Goal: Information Seeking & Learning: Check status

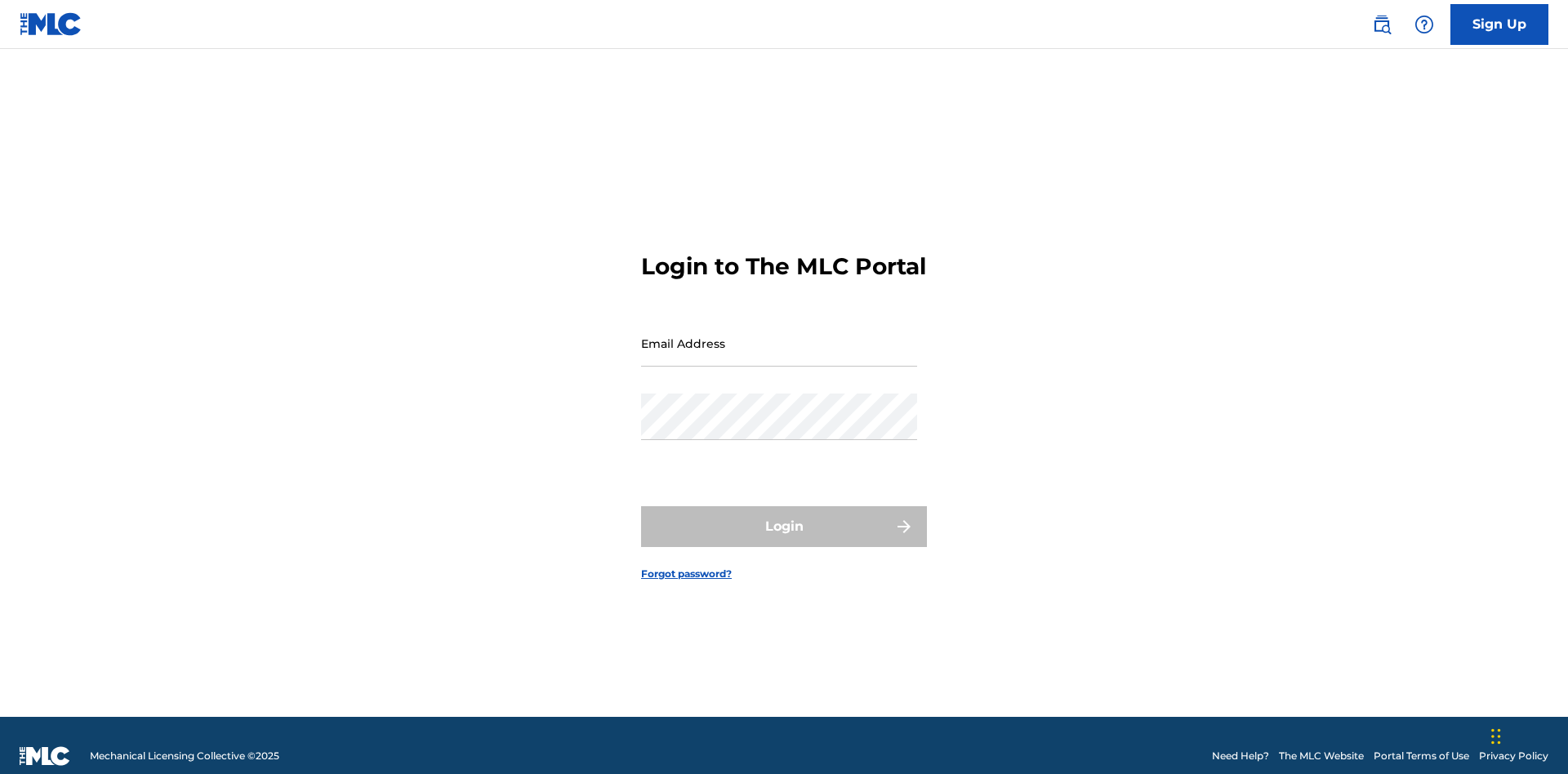
scroll to position [21, 0]
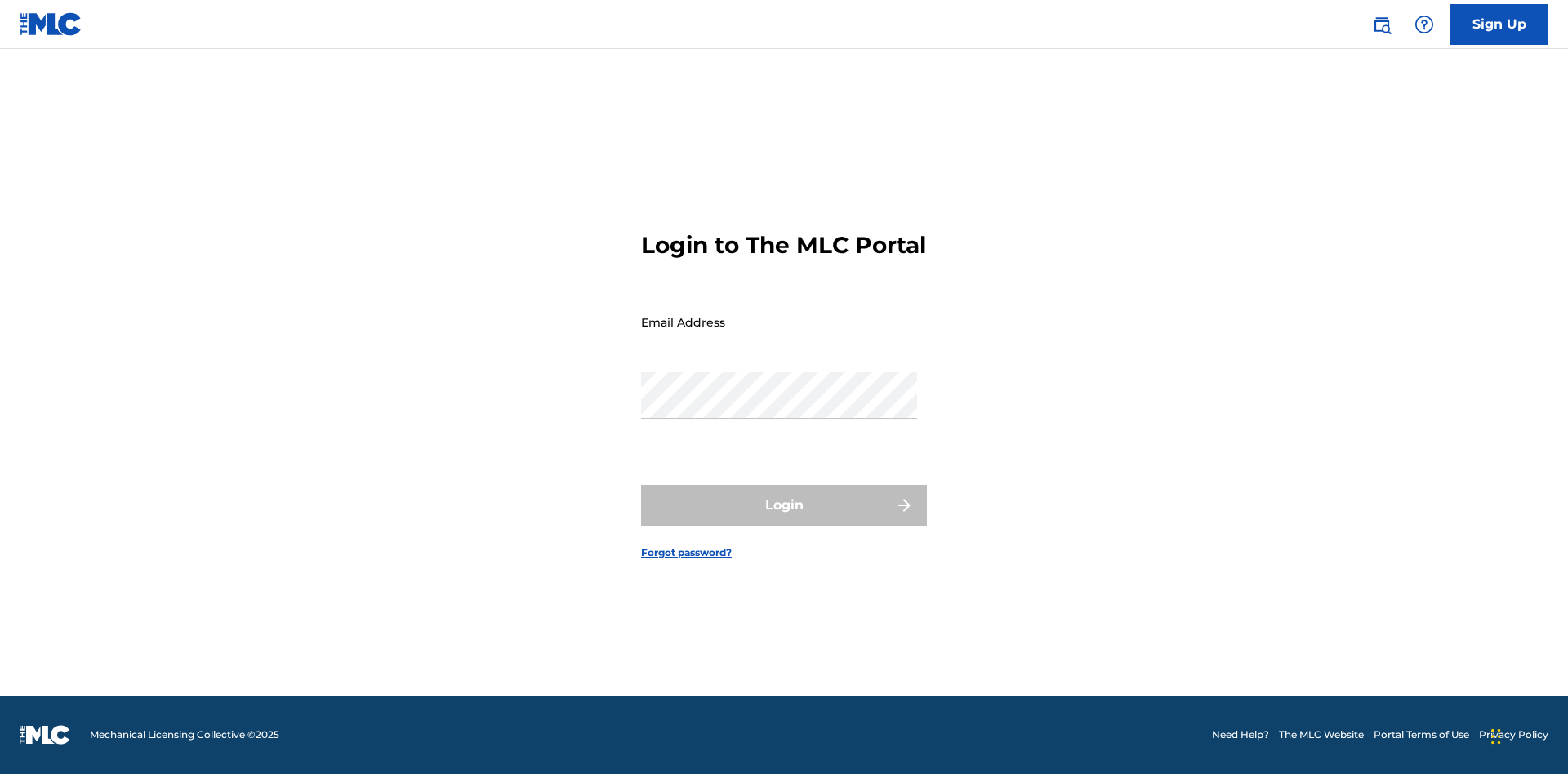
click at [779, 336] on input "Email Address" at bounding box center [779, 322] width 276 height 46
type input "Duke.McTesterson@gmail.com"
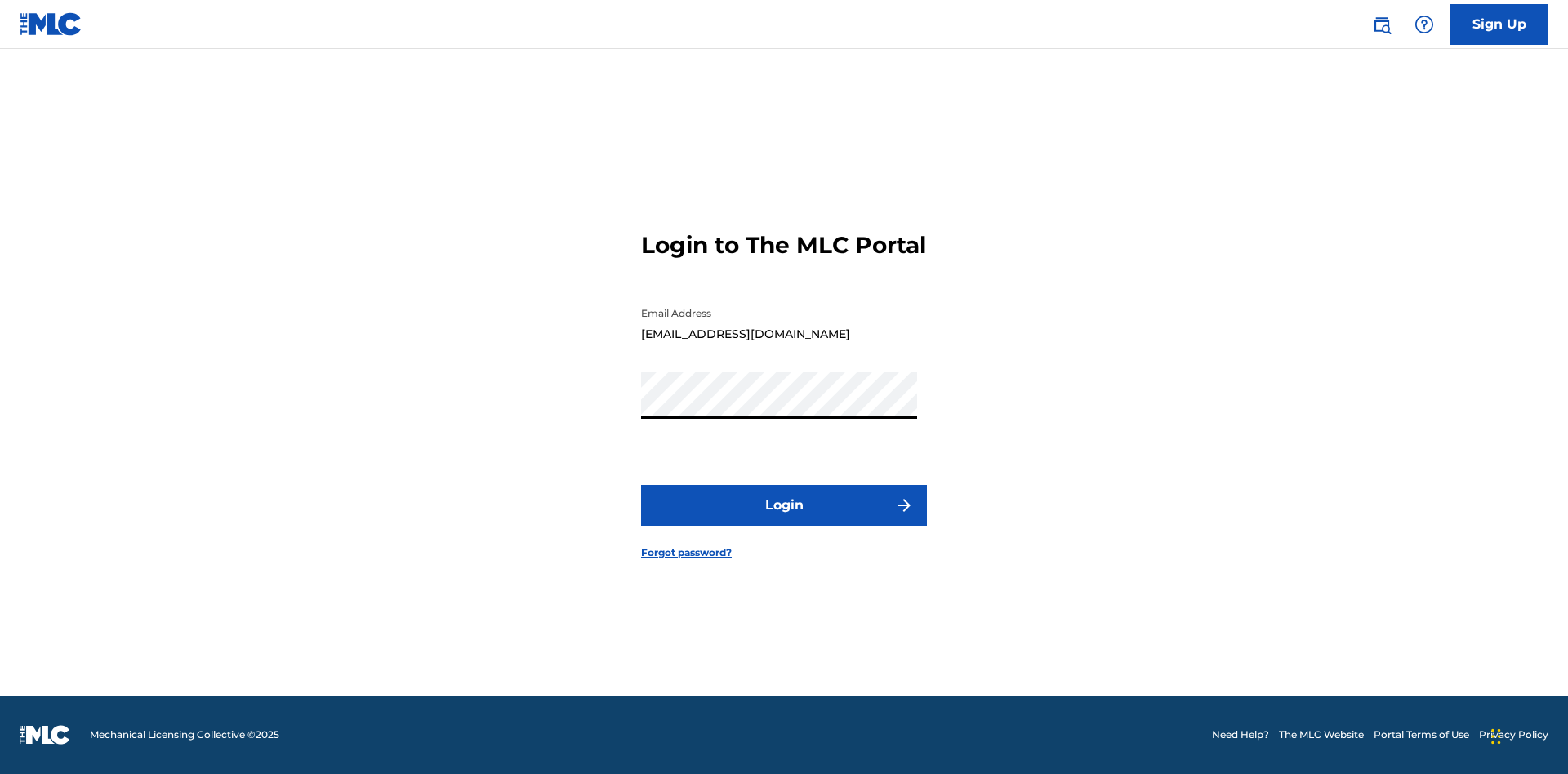
click at [784, 520] on button "Login" at bounding box center [784, 505] width 286 height 40
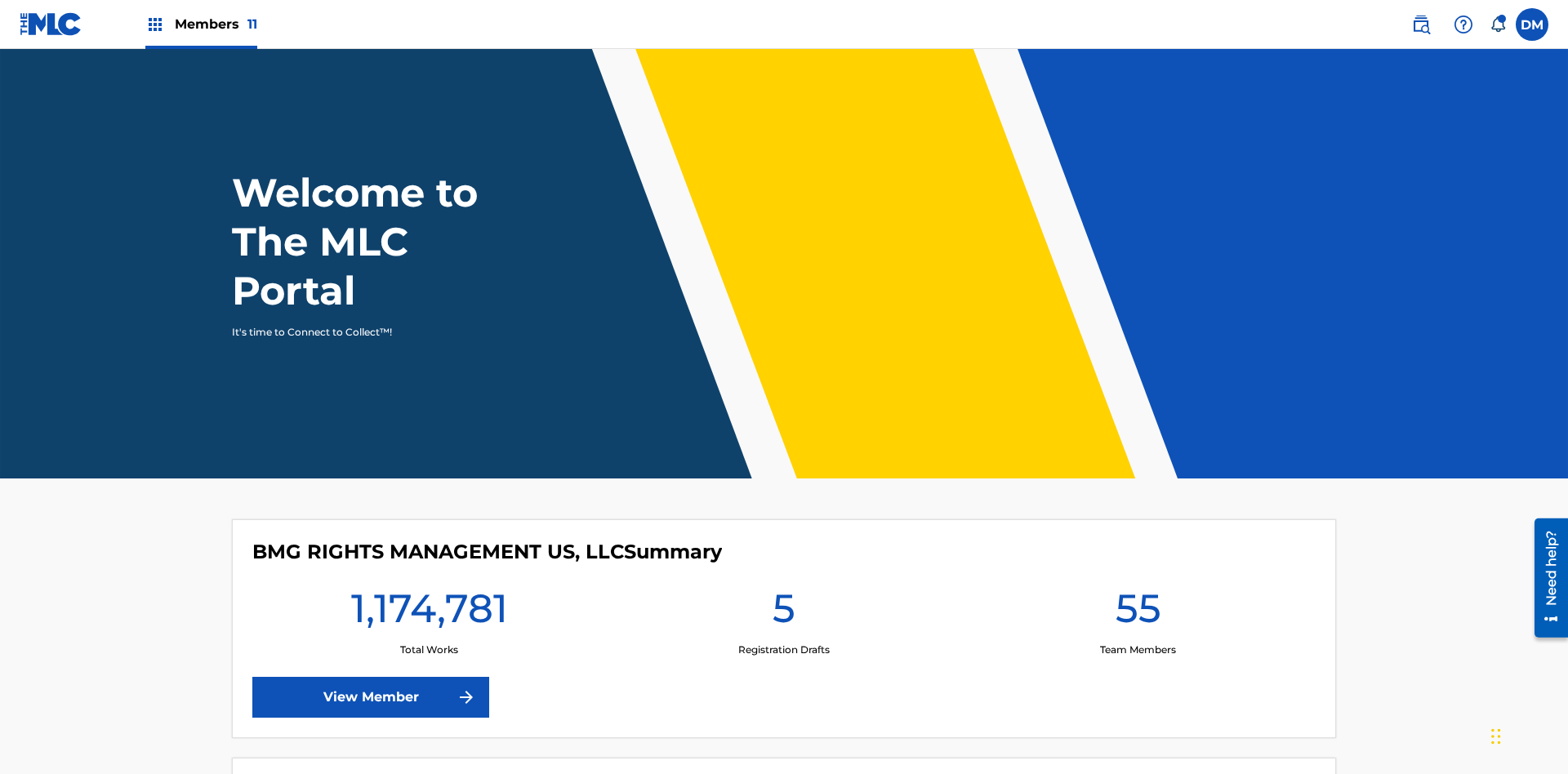
click at [201, 24] on span "Members 11" at bounding box center [217, 24] width 83 height 19
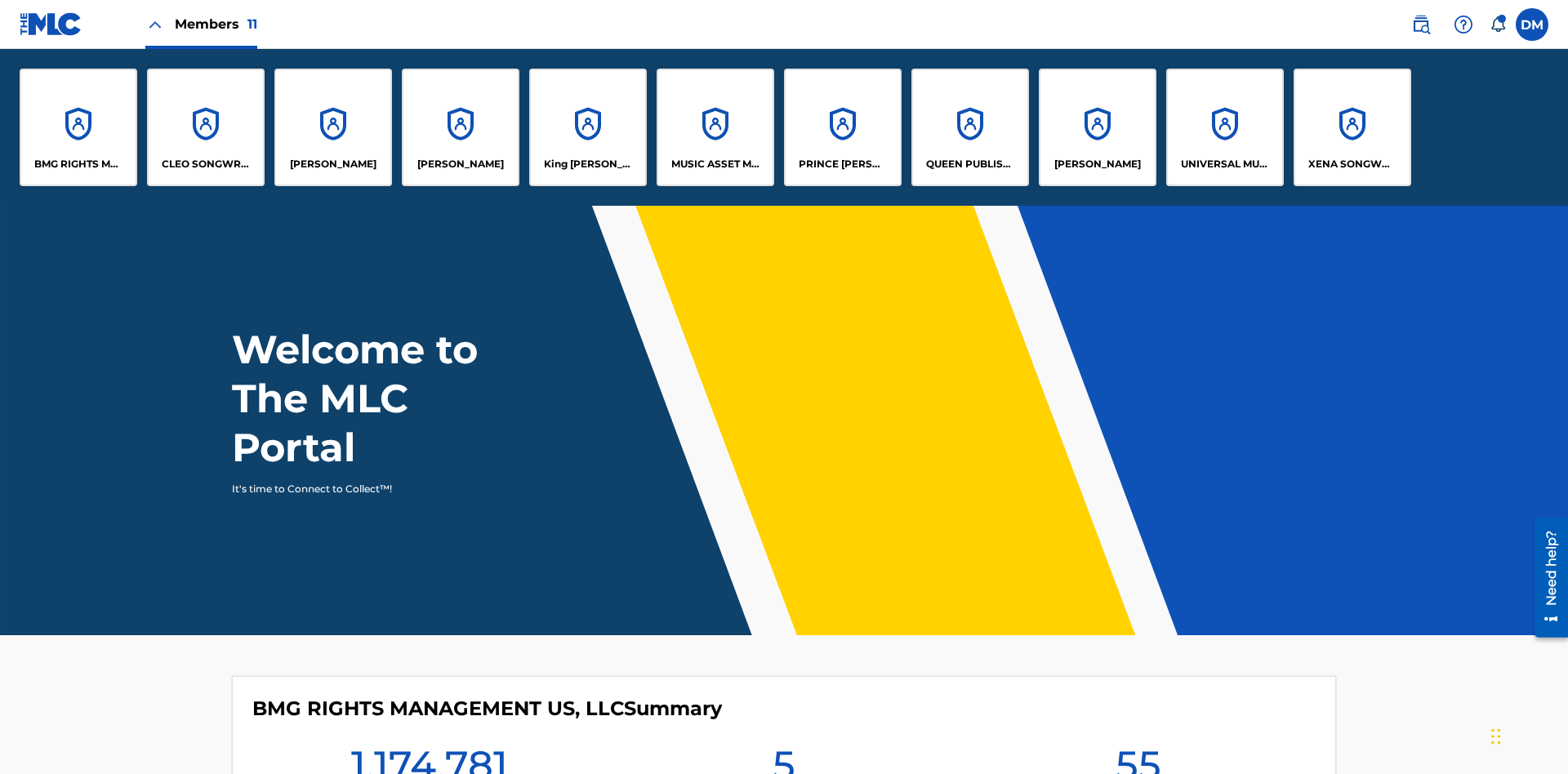
scroll to position [59, 0]
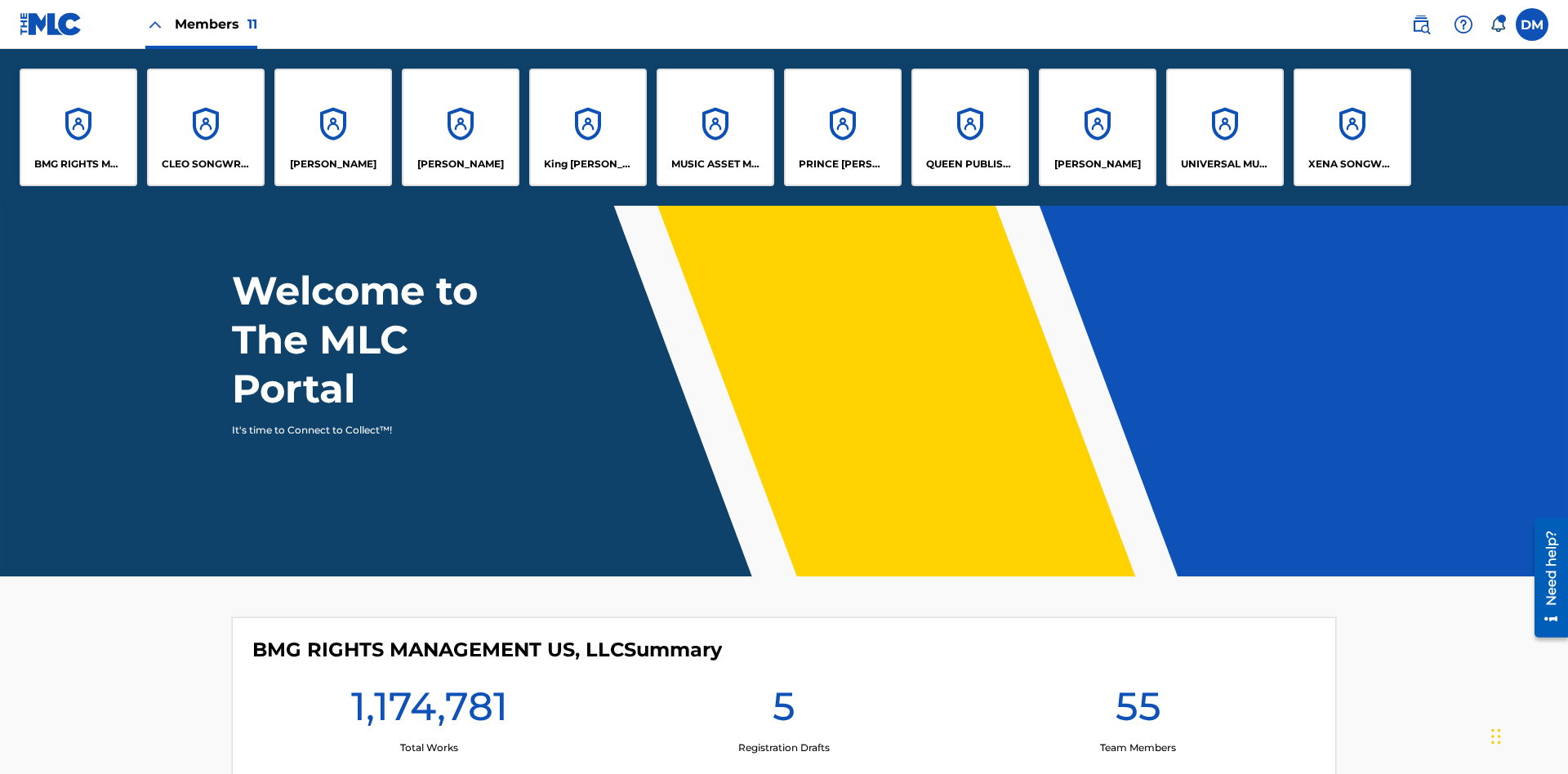
click at [1224, 165] on p "UNIVERSAL MUSIC PUB GROUP" at bounding box center [1225, 164] width 89 height 14
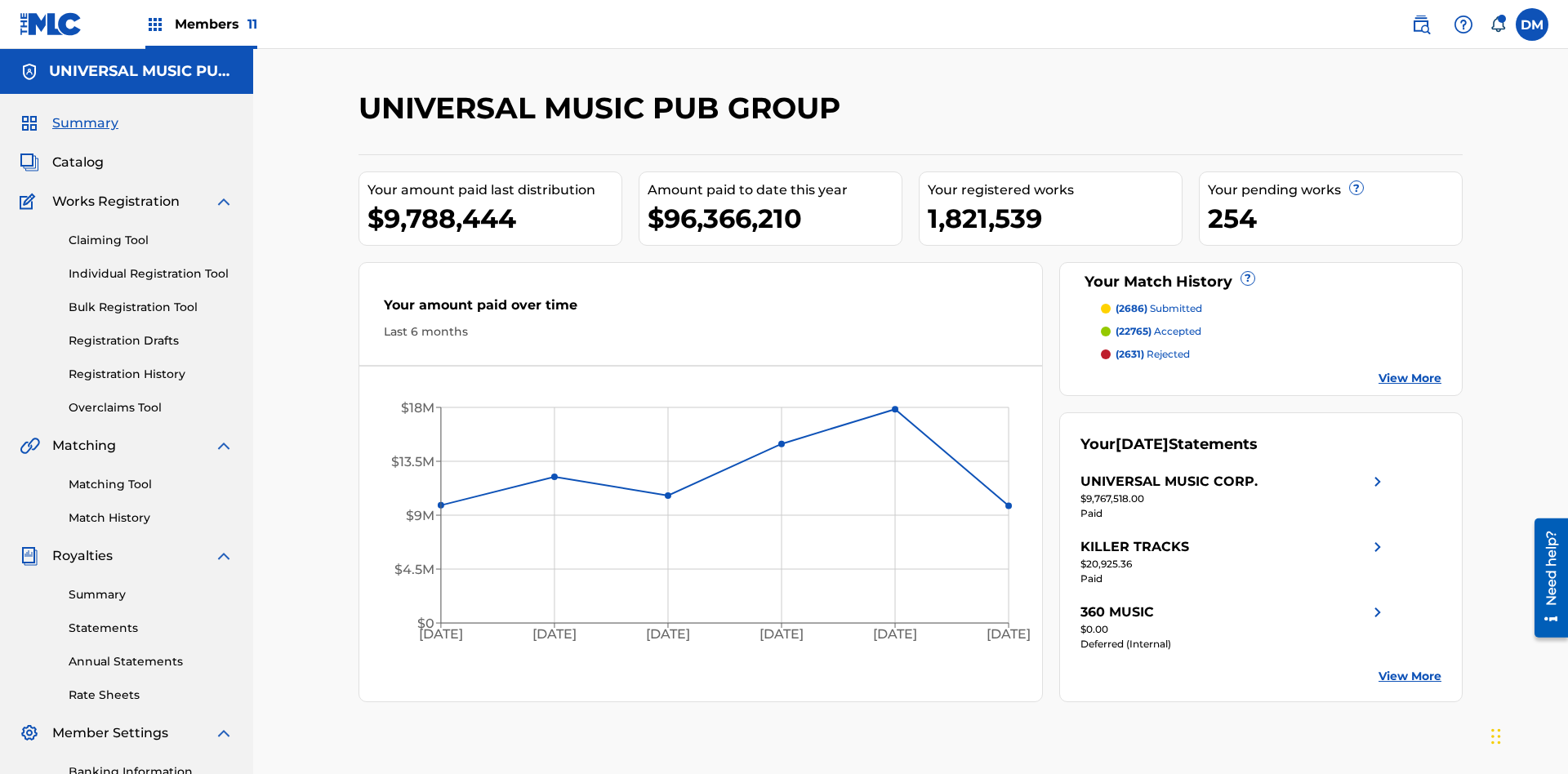
scroll to position [15, 0]
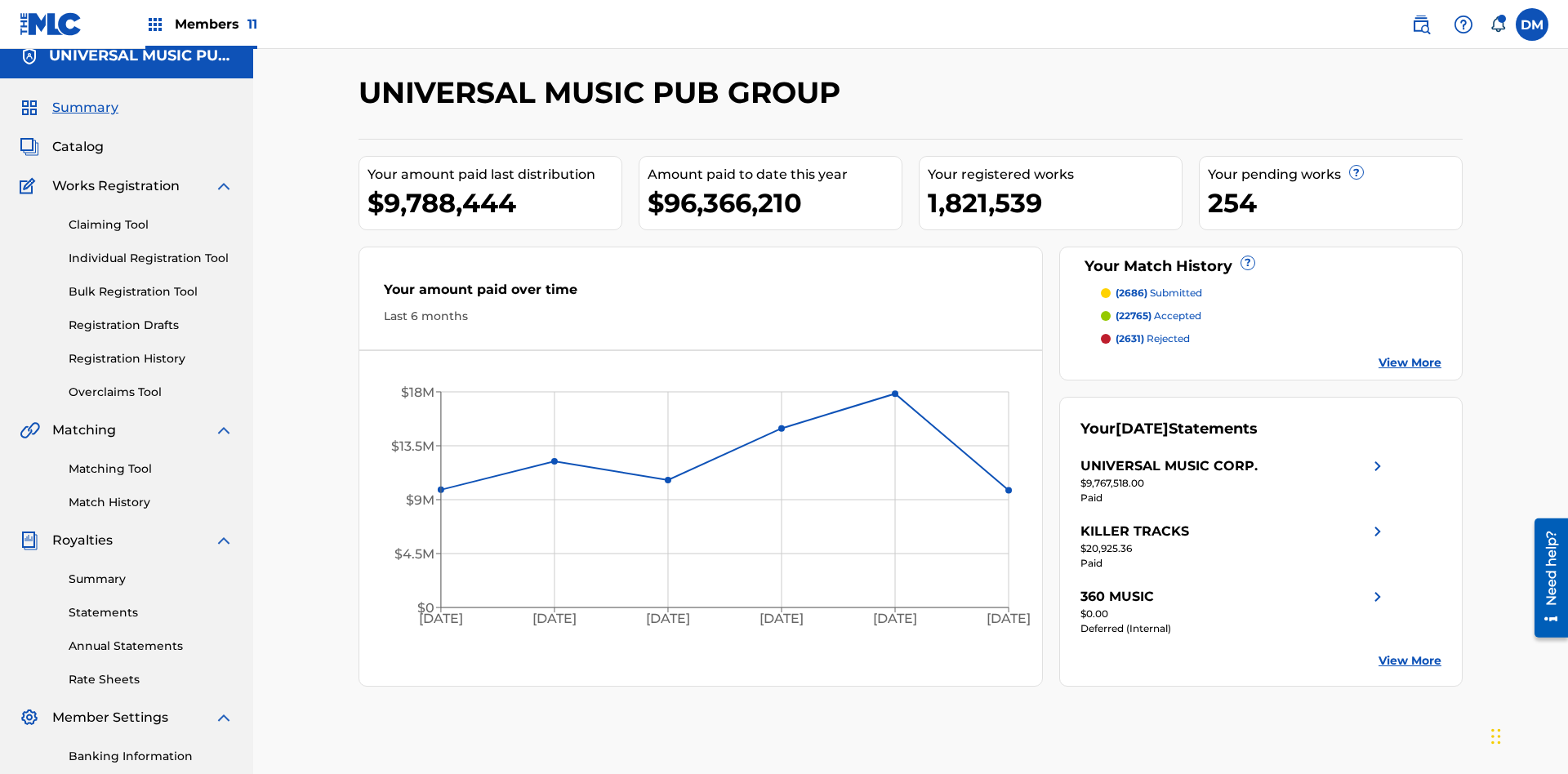
click at [84, 108] on span "Summary" at bounding box center [85, 108] width 66 height 19
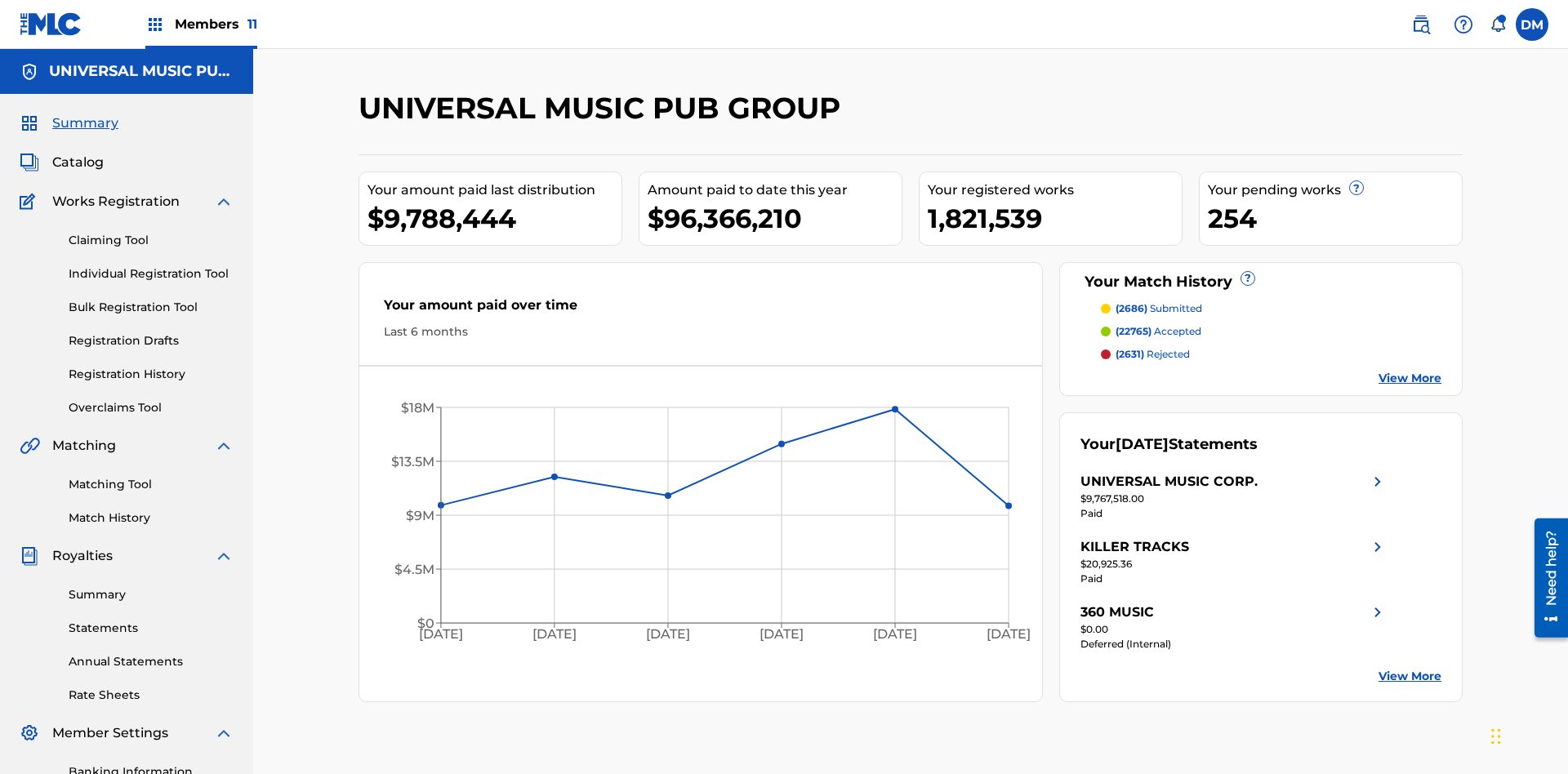
scroll to position [204, 0]
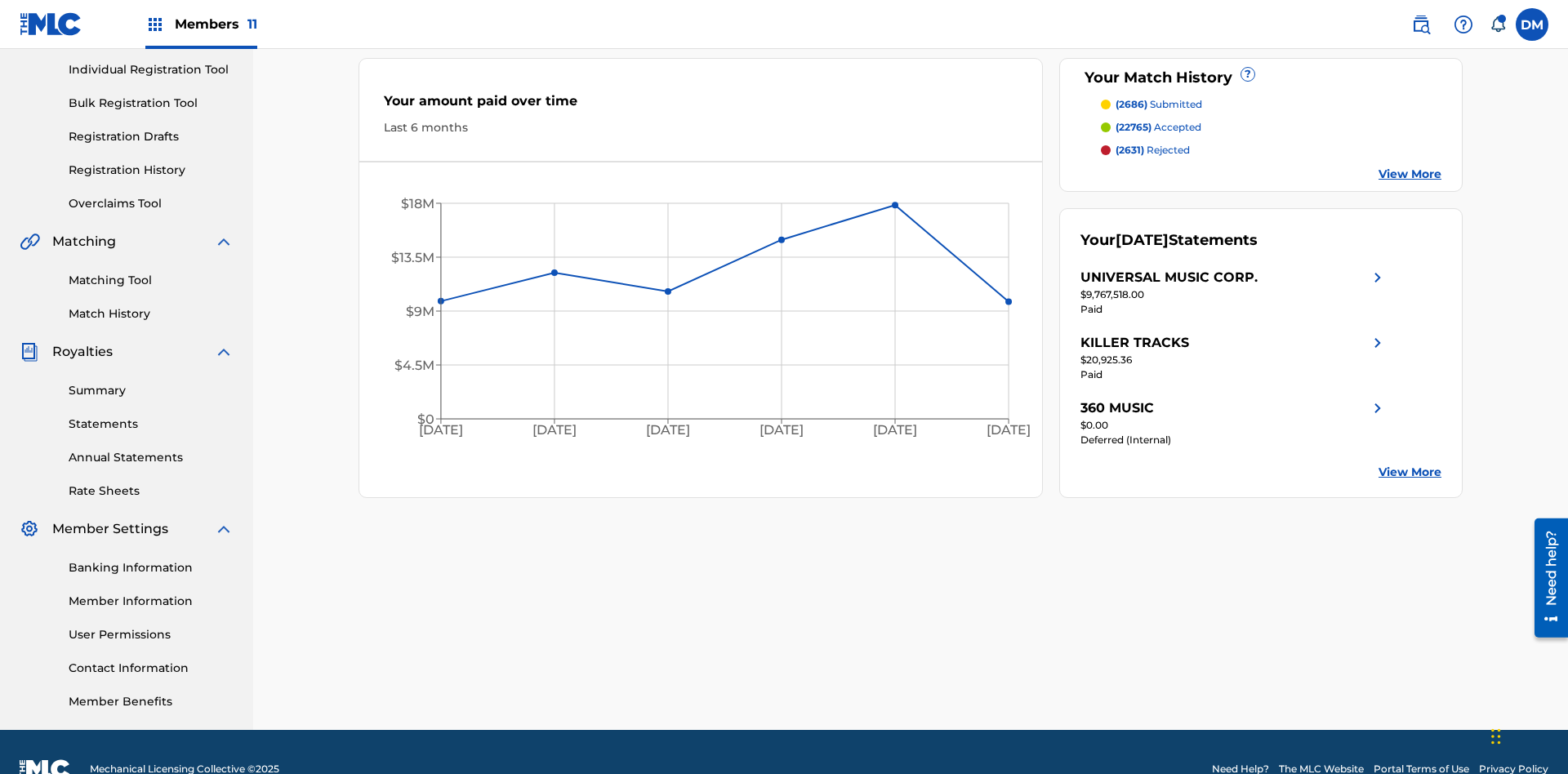
click at [1130, 105] on span "(2686)" at bounding box center [1131, 104] width 32 height 13
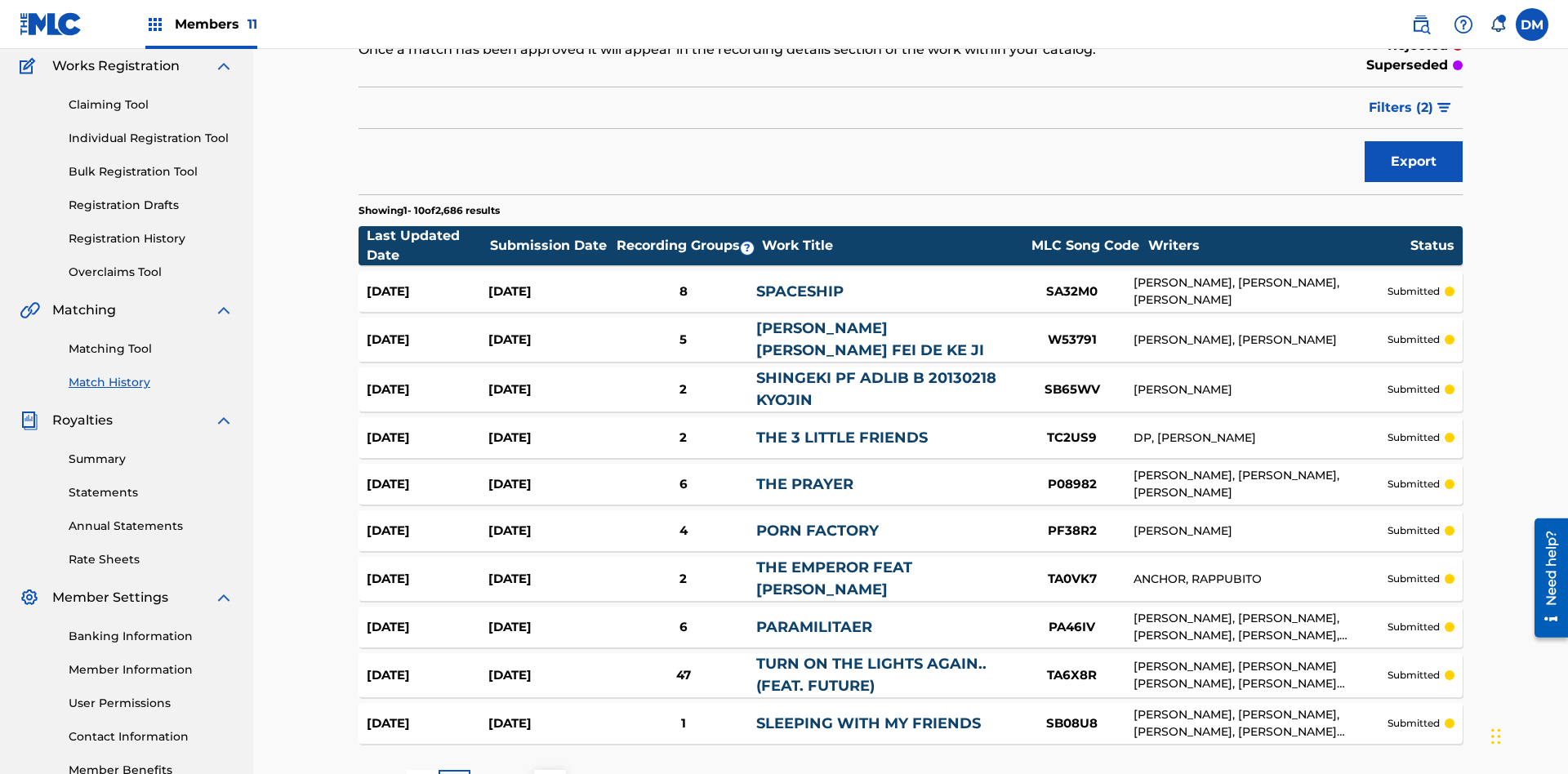
click at [1401, 108] on span "Filters ( 2 )" at bounding box center [1401, 108] width 64 height 19
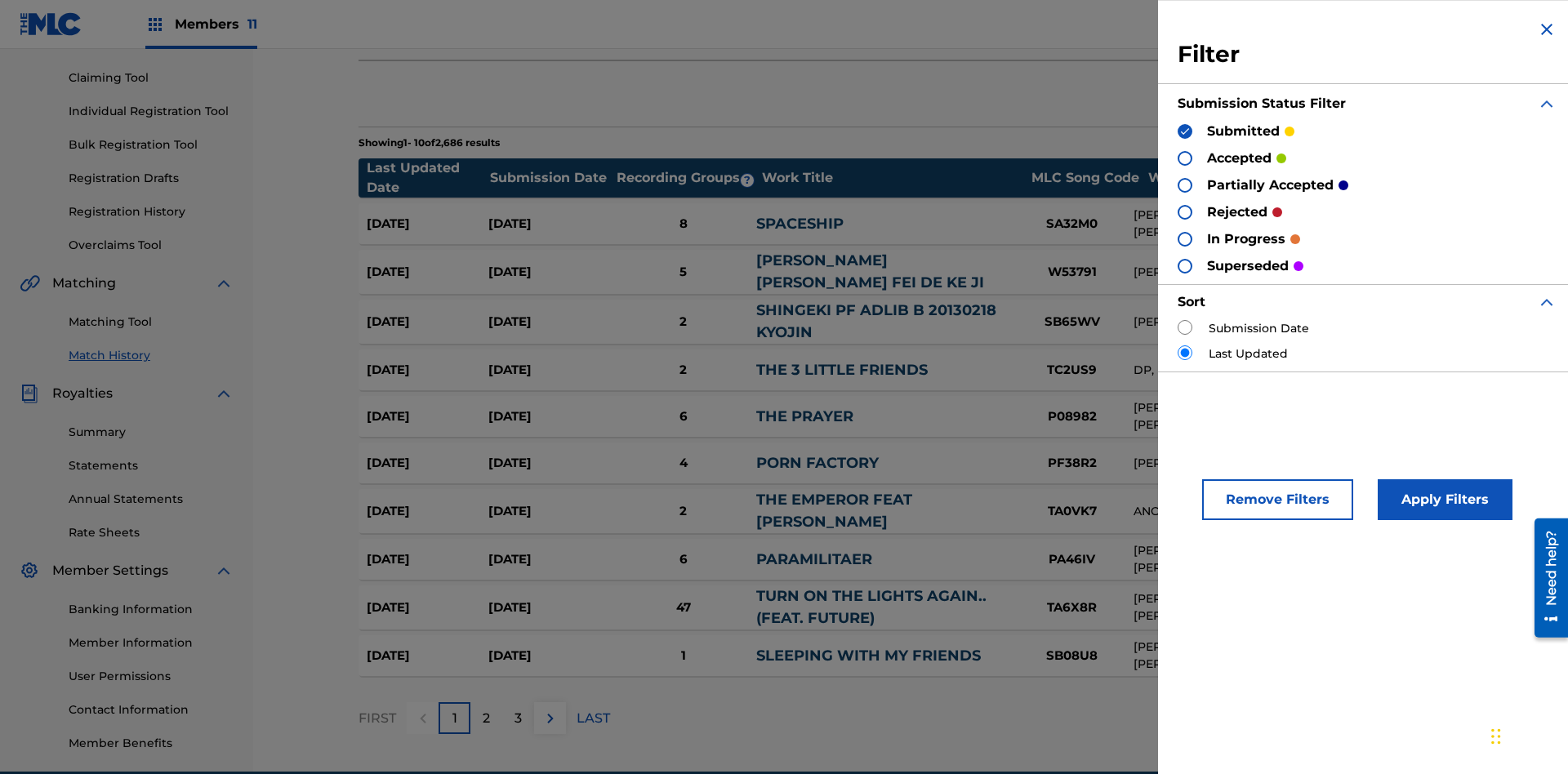
scroll to position [15, 0]
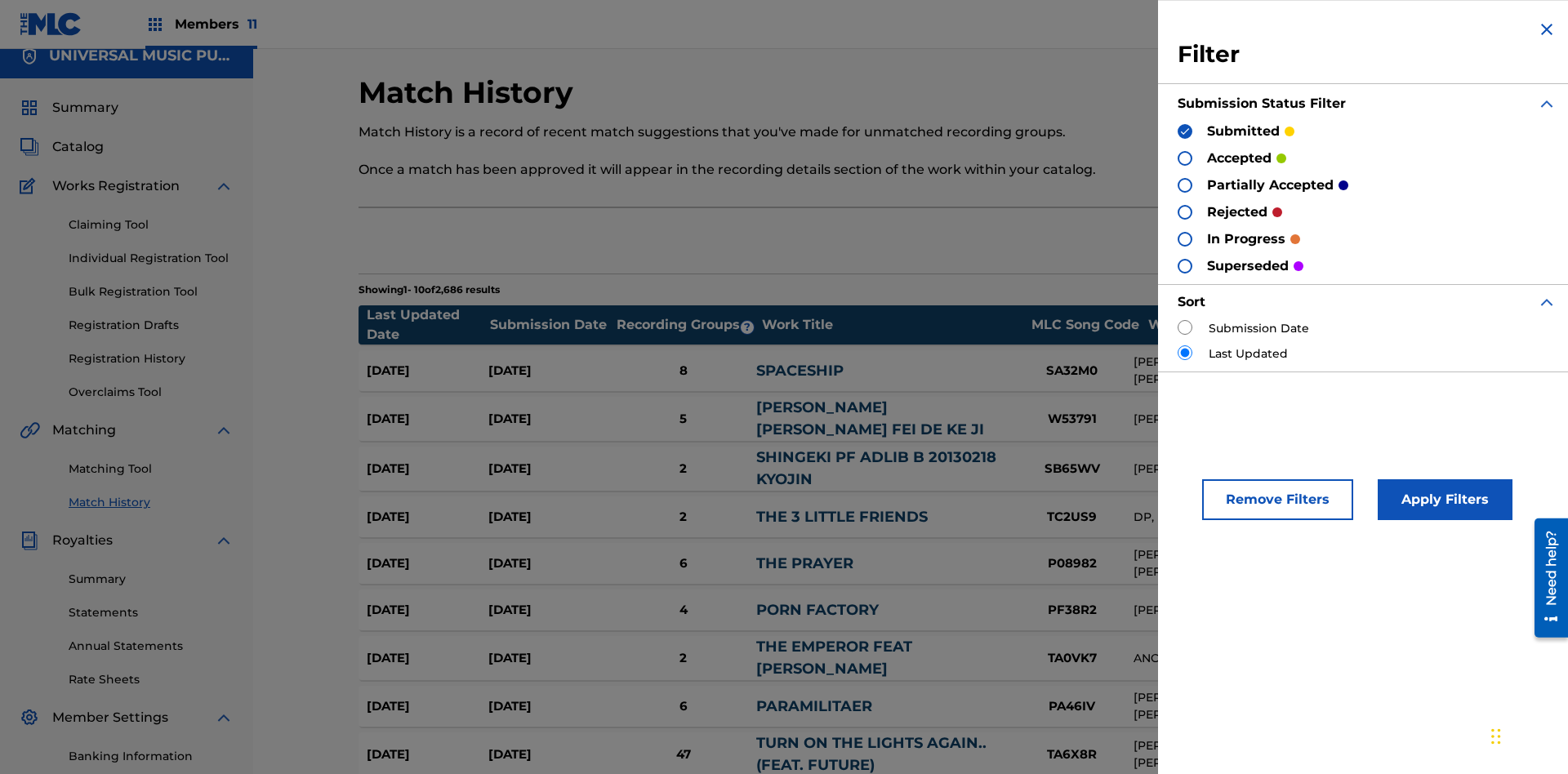
click at [84, 108] on span "Summary" at bounding box center [85, 108] width 66 height 19
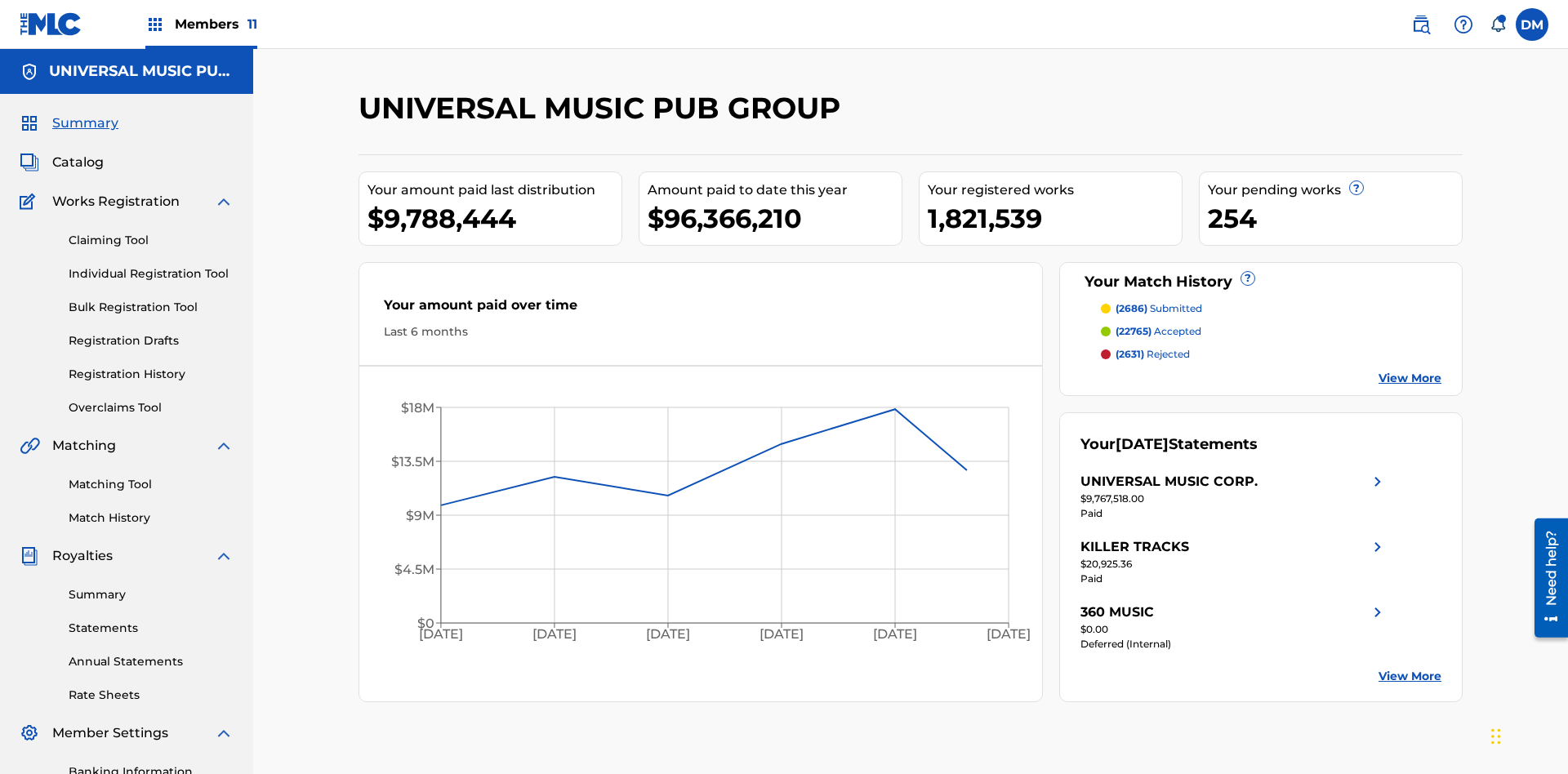
scroll to position [227, 0]
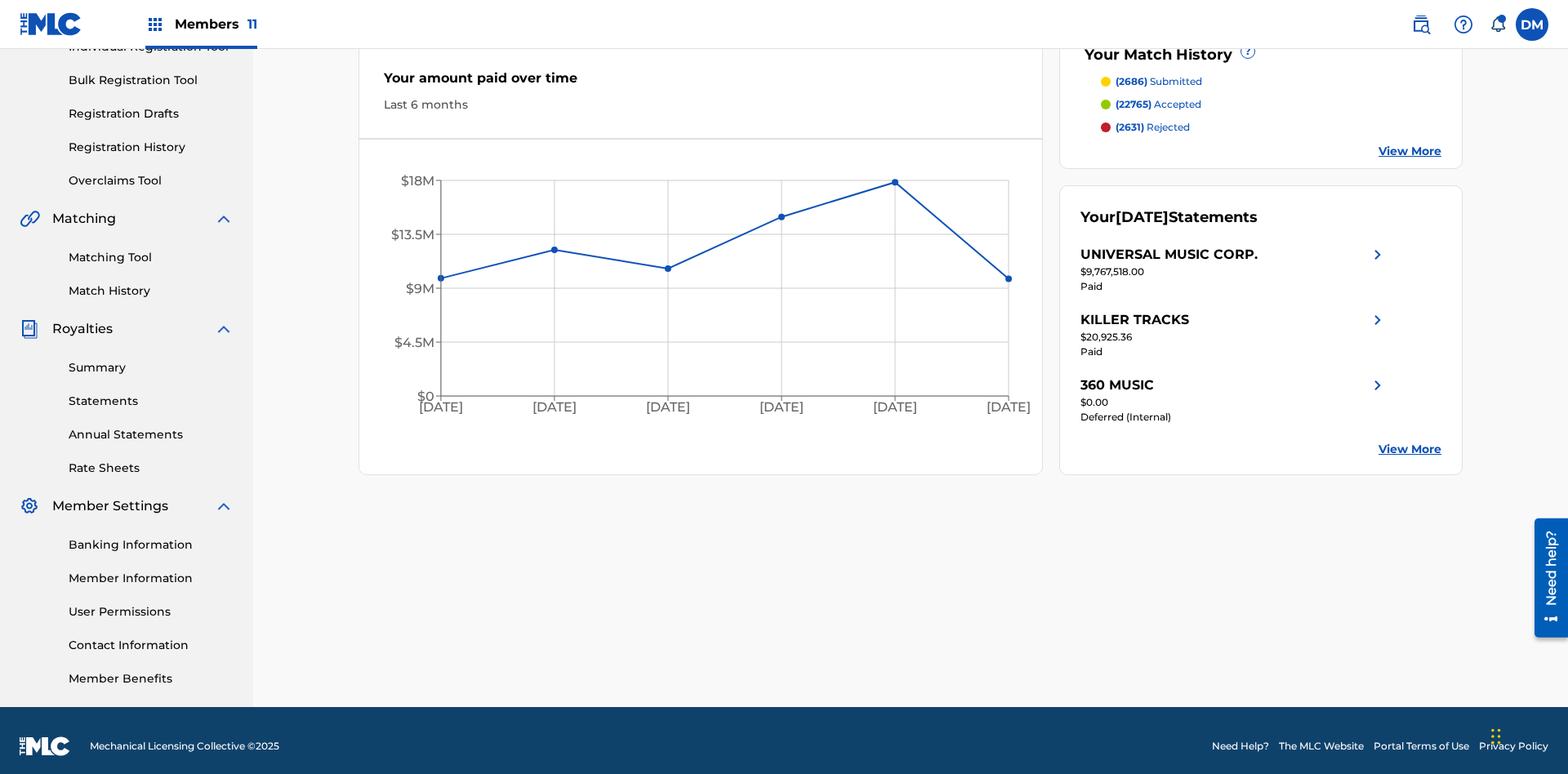
click at [1133, 105] on span "(22765)" at bounding box center [1133, 104] width 36 height 13
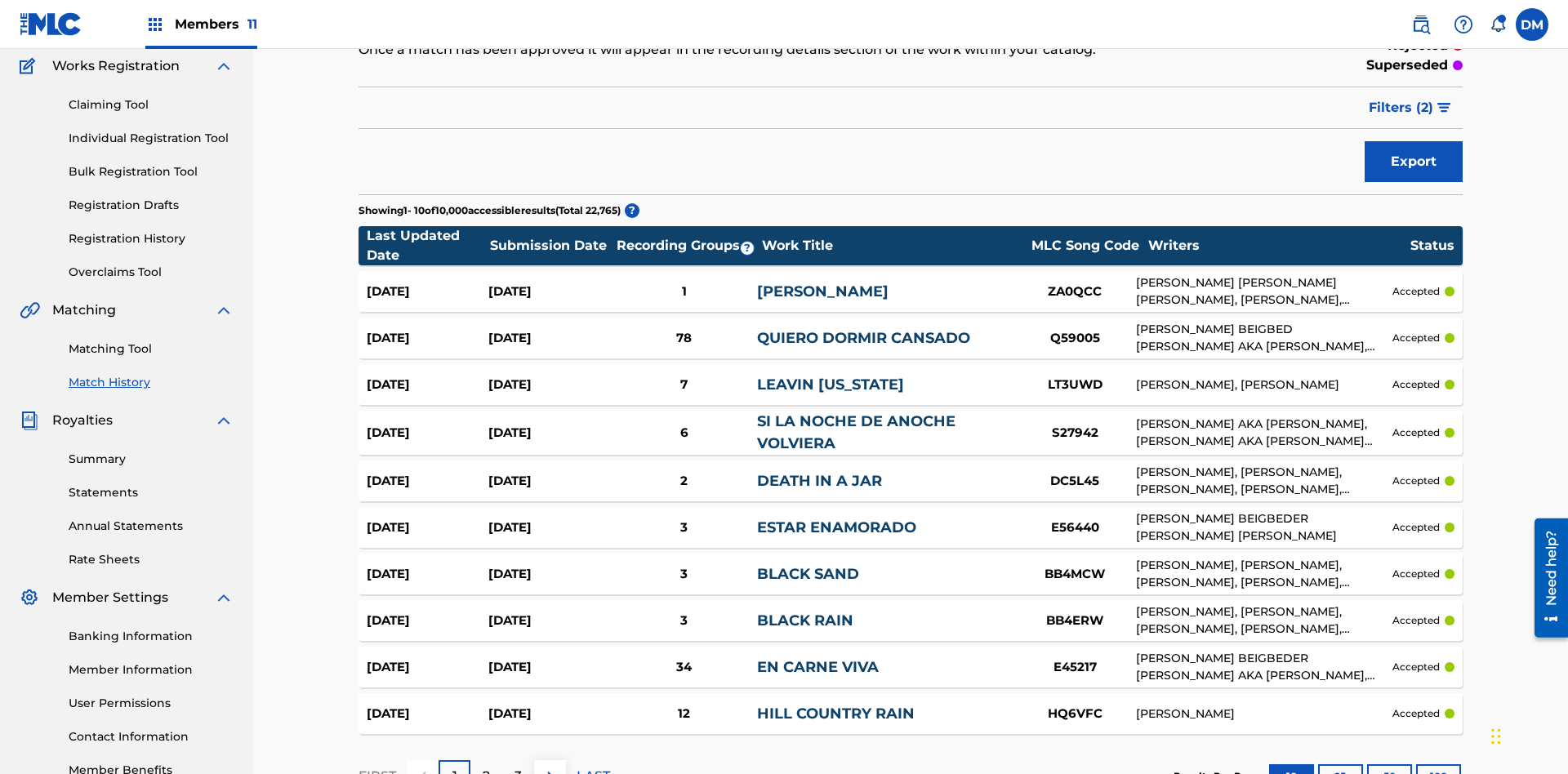
click at [1401, 108] on span "Filters ( 2 )" at bounding box center [1401, 108] width 64 height 19
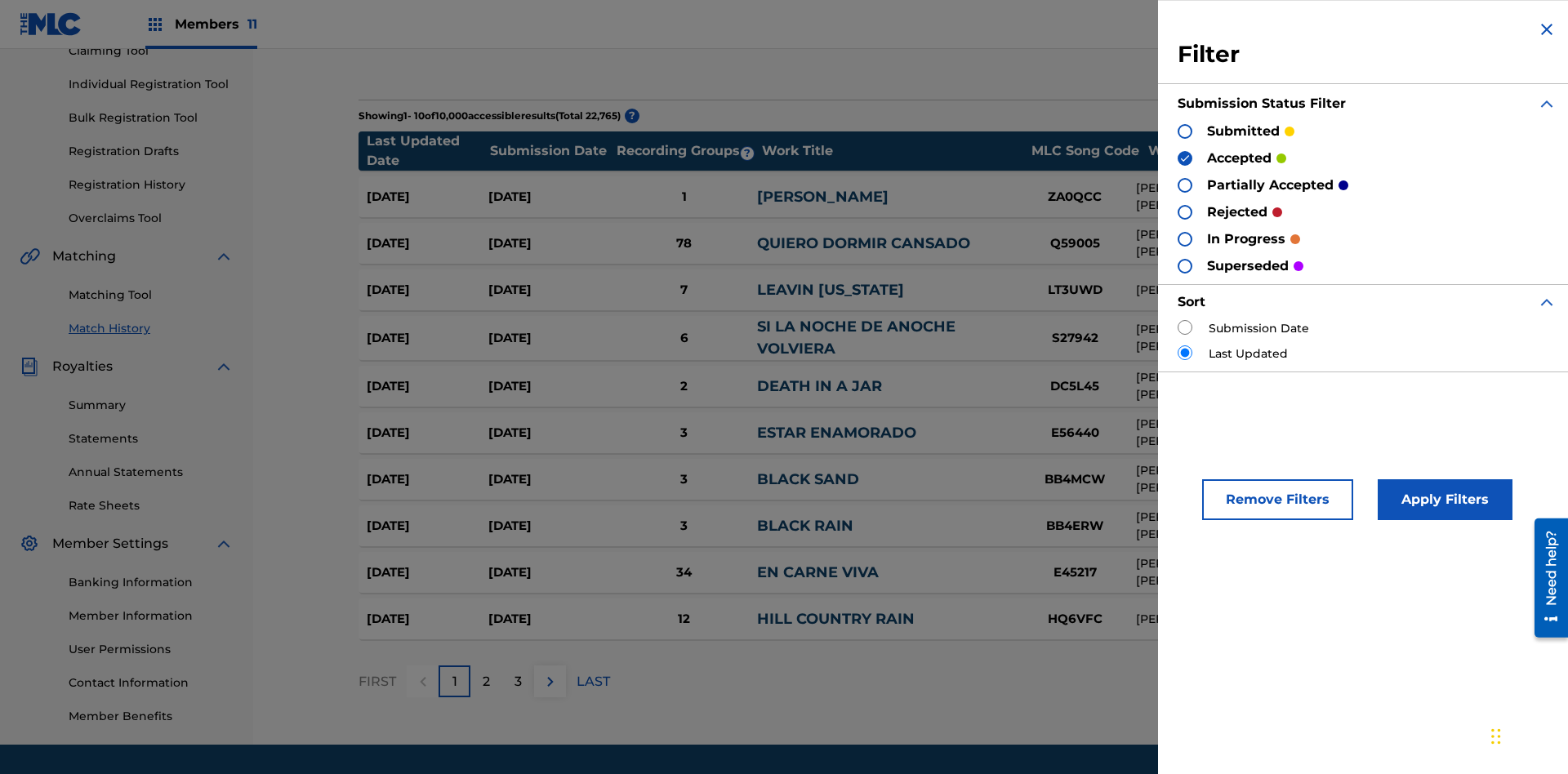
scroll to position [15, 0]
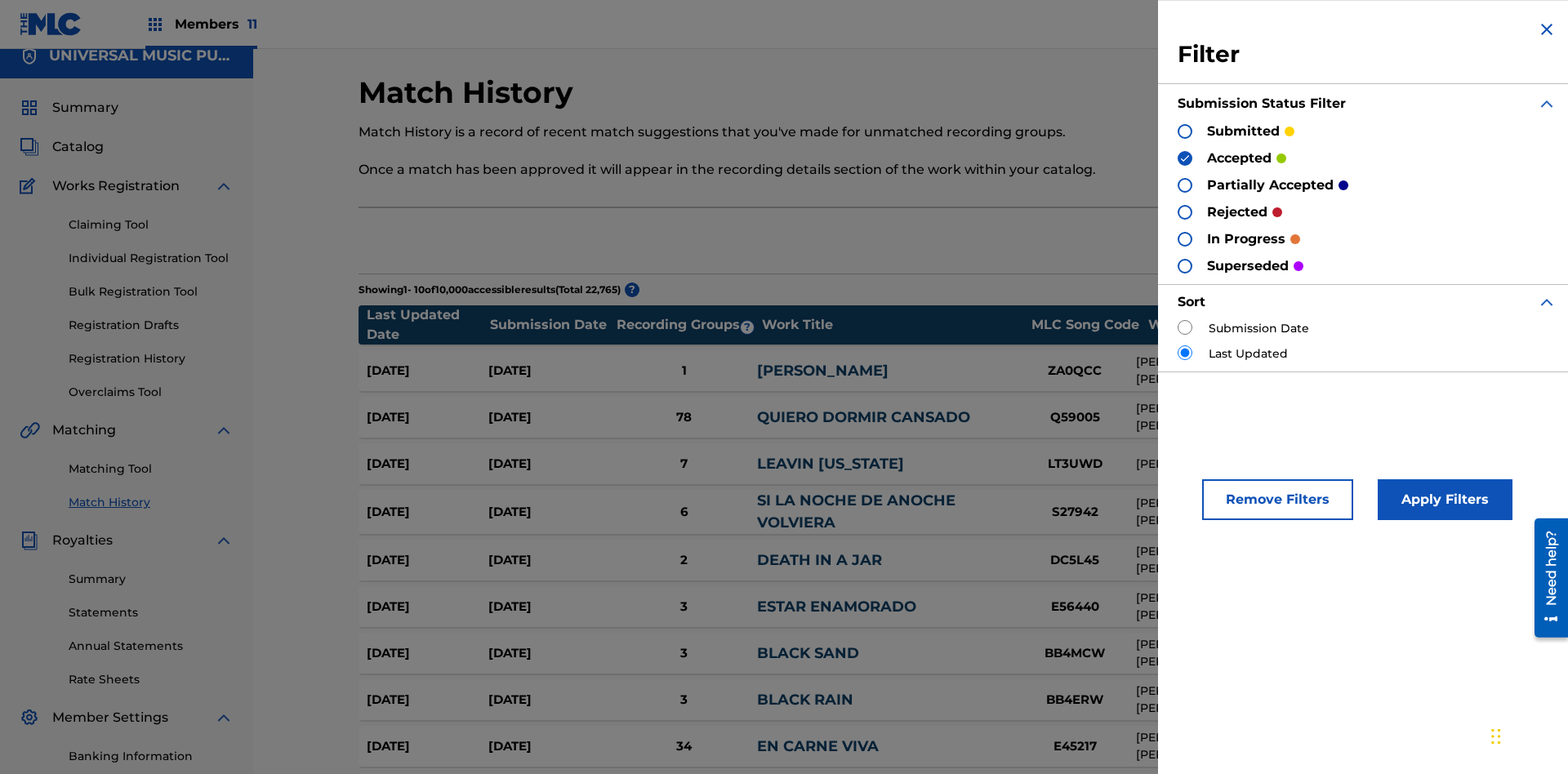
click at [84, 108] on span "Summary" at bounding box center [85, 108] width 66 height 19
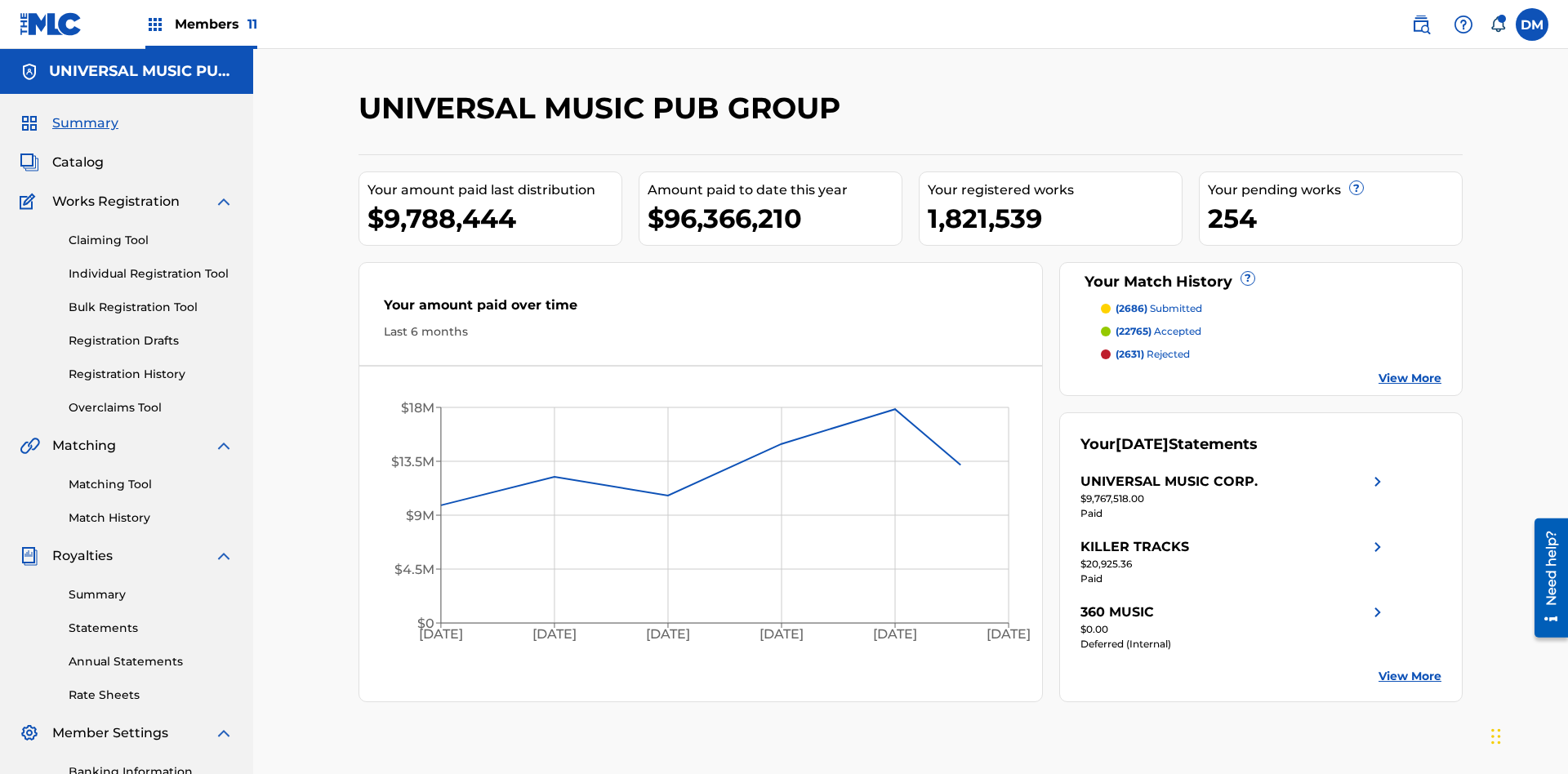
scroll to position [239, 0]
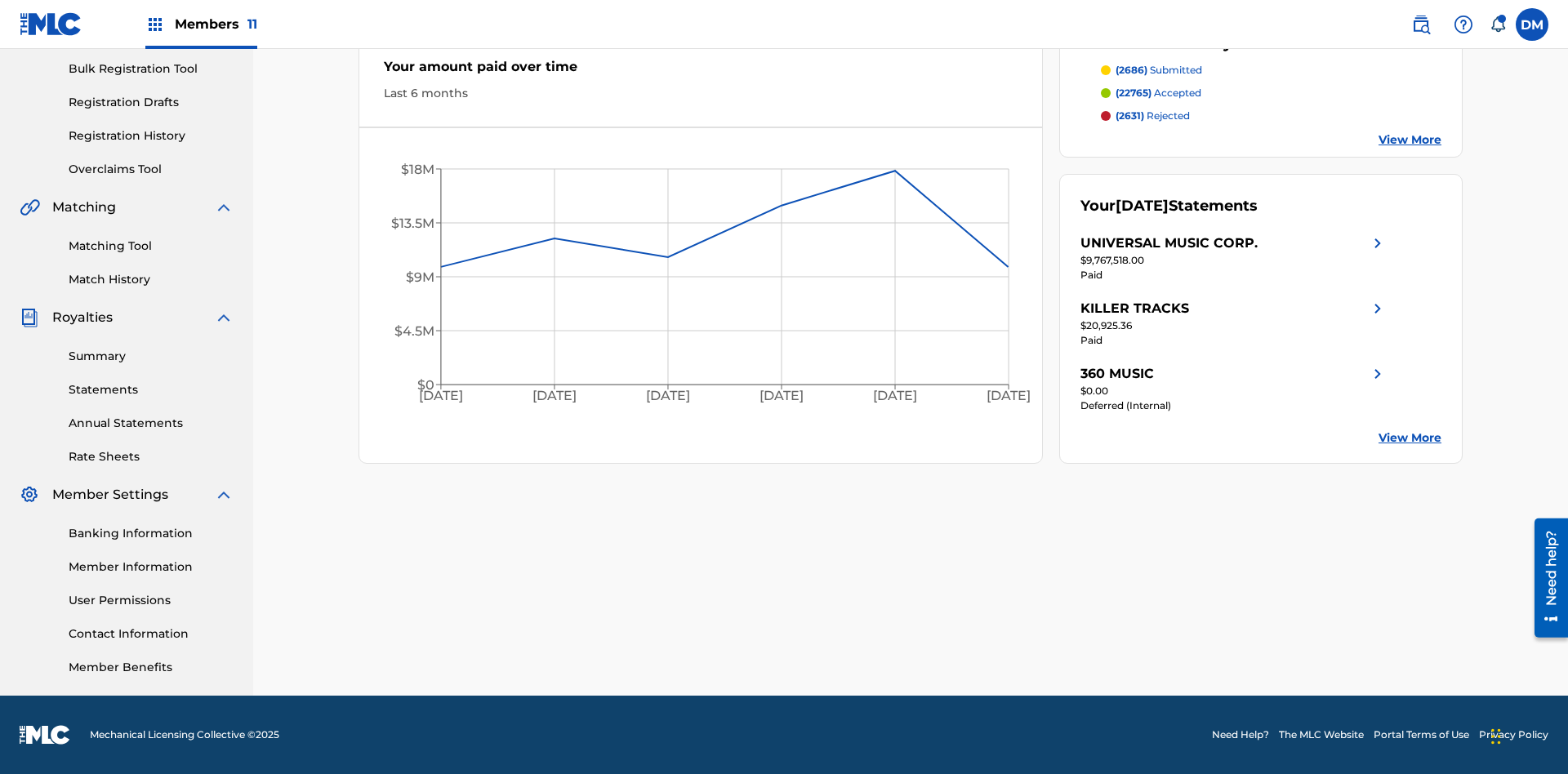
click at [1129, 116] on span "(2631)" at bounding box center [1130, 116] width 29 height 13
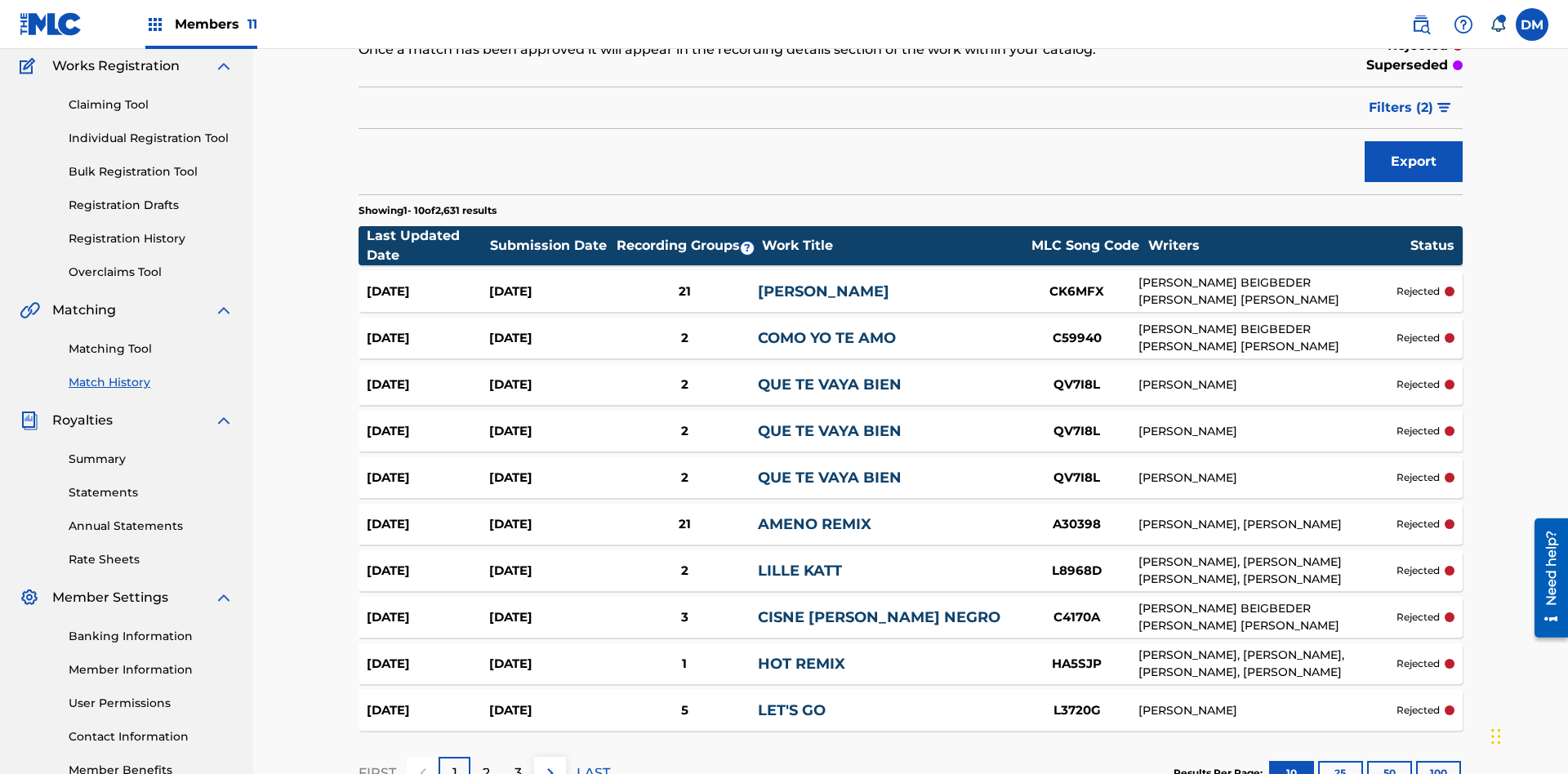
click at [1401, 108] on span "Filters ( 2 )" at bounding box center [1401, 108] width 64 height 19
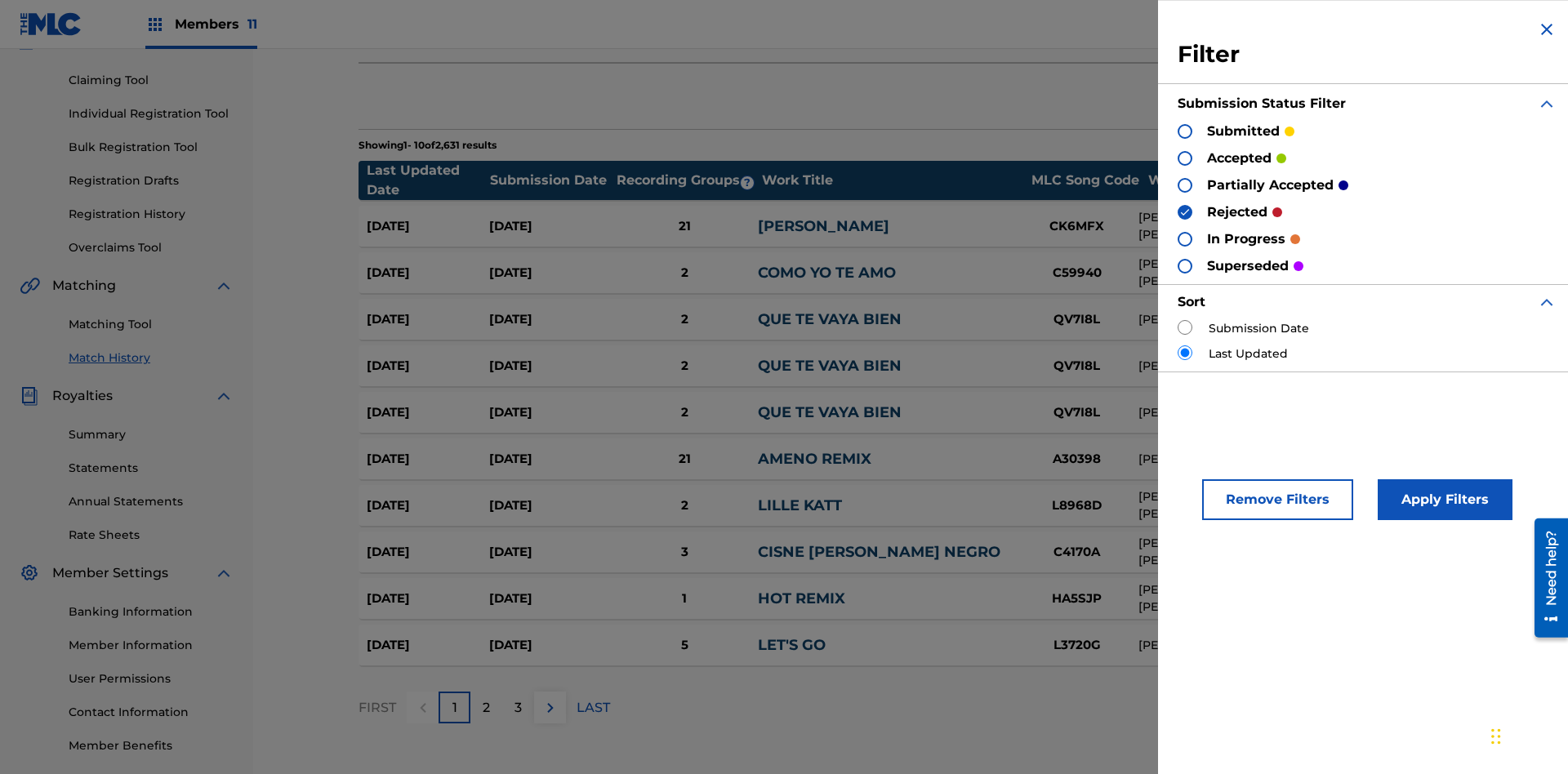
click at [1547, 30] on img at bounding box center [1547, 29] width 19 height 19
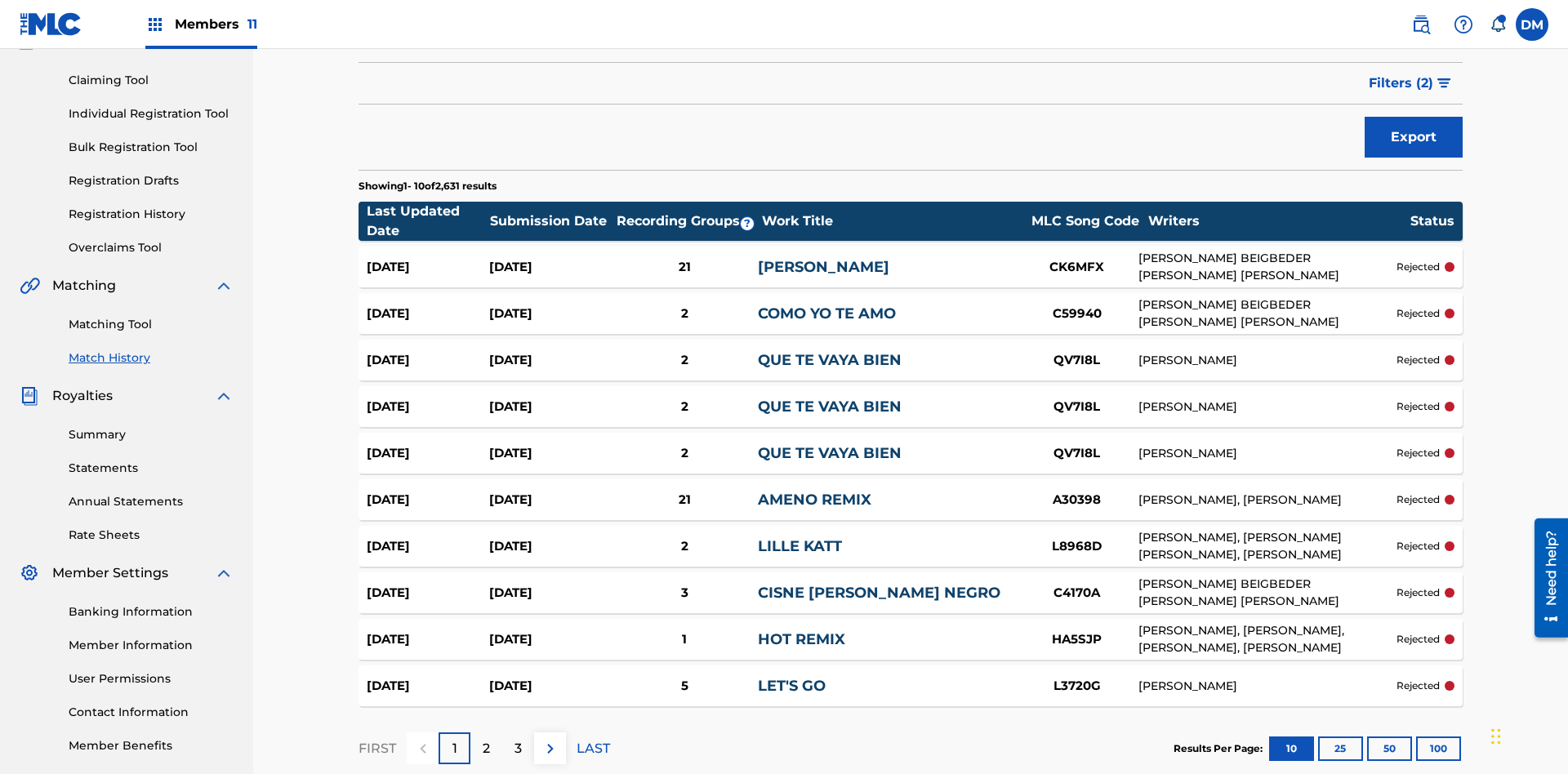
scroll to position [15, 0]
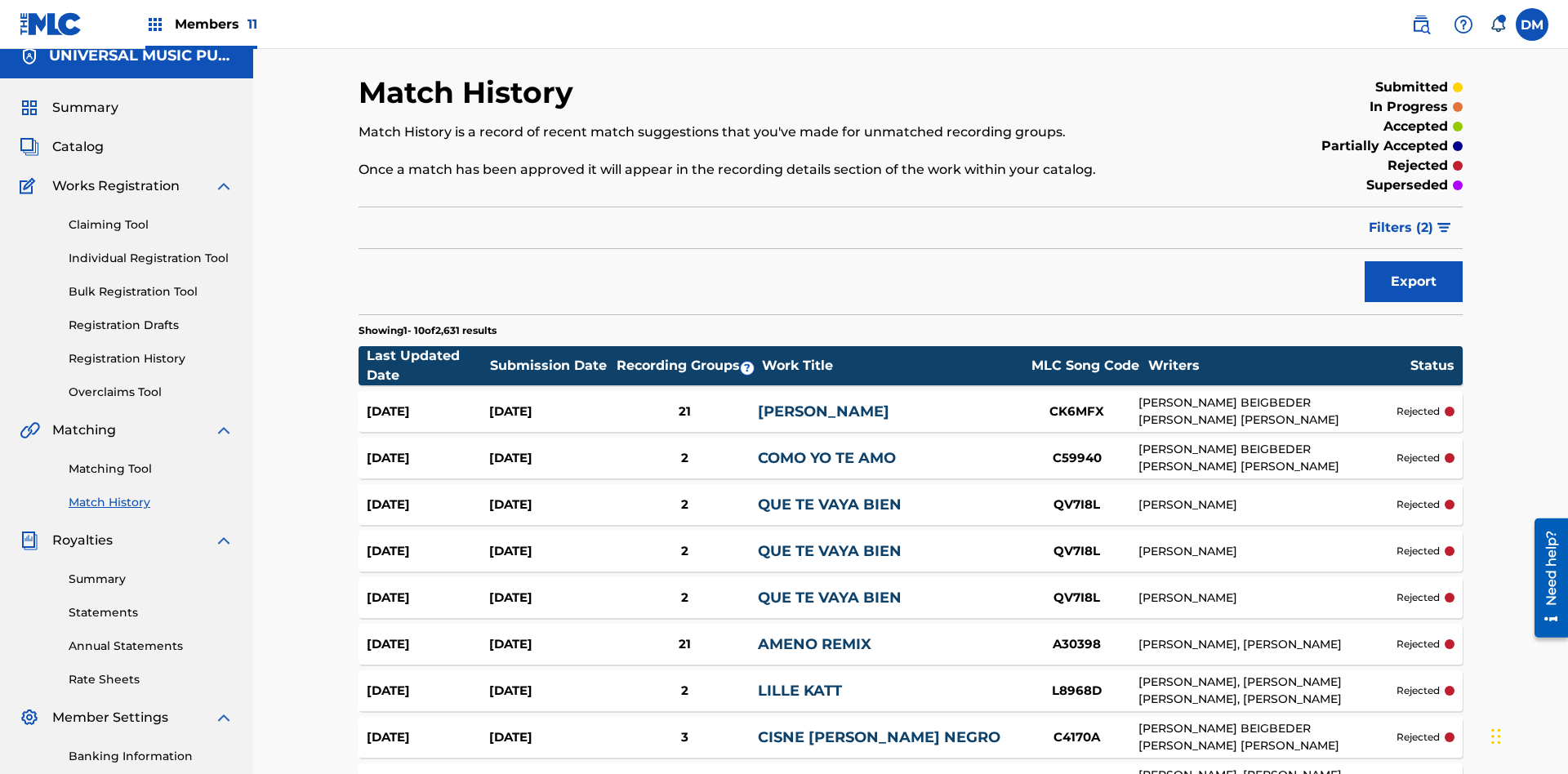
click at [84, 108] on span "Summary" at bounding box center [85, 108] width 66 height 19
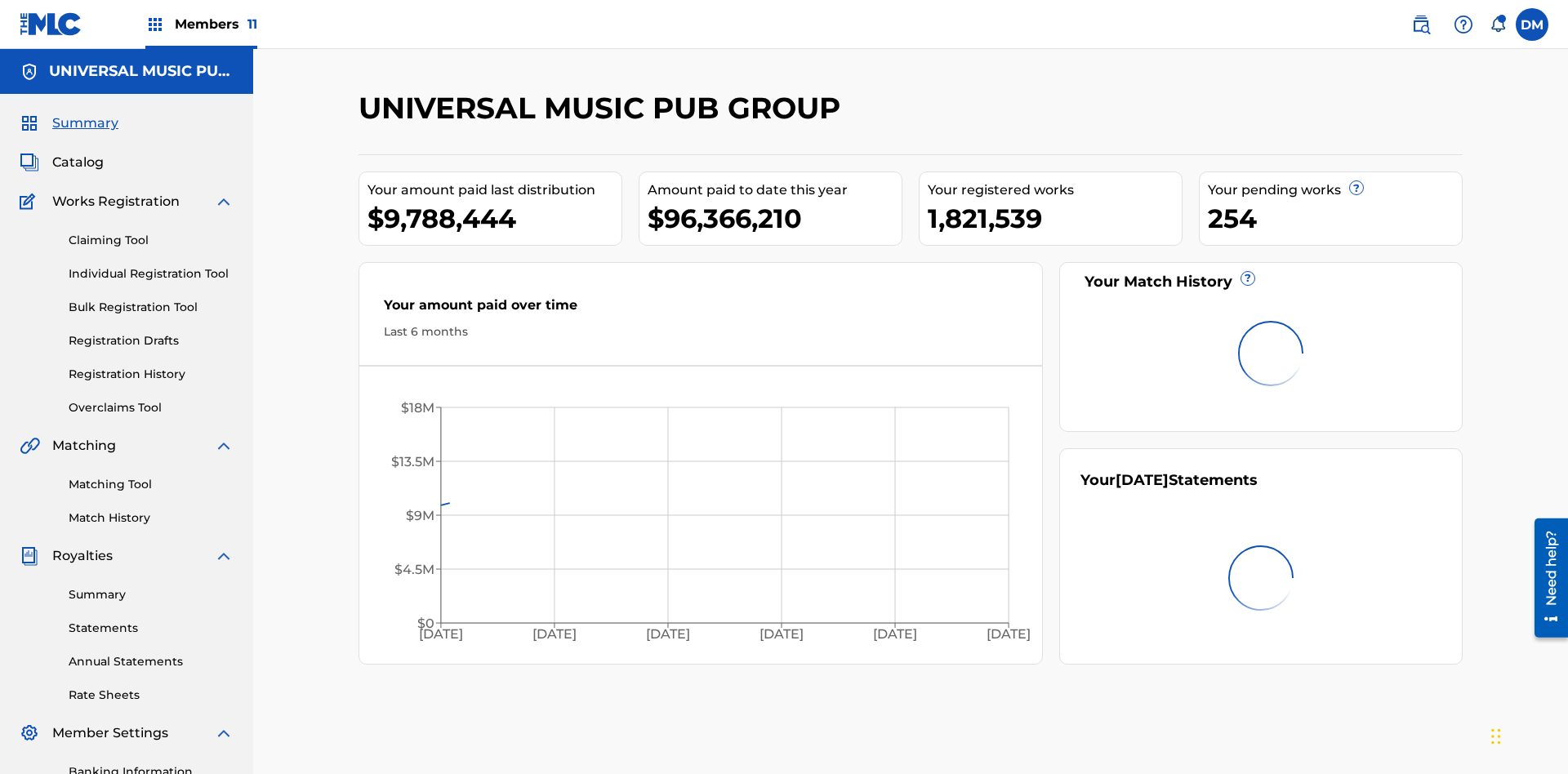
click at [78, 153] on span "Catalog" at bounding box center [77, 163] width 51 height 19
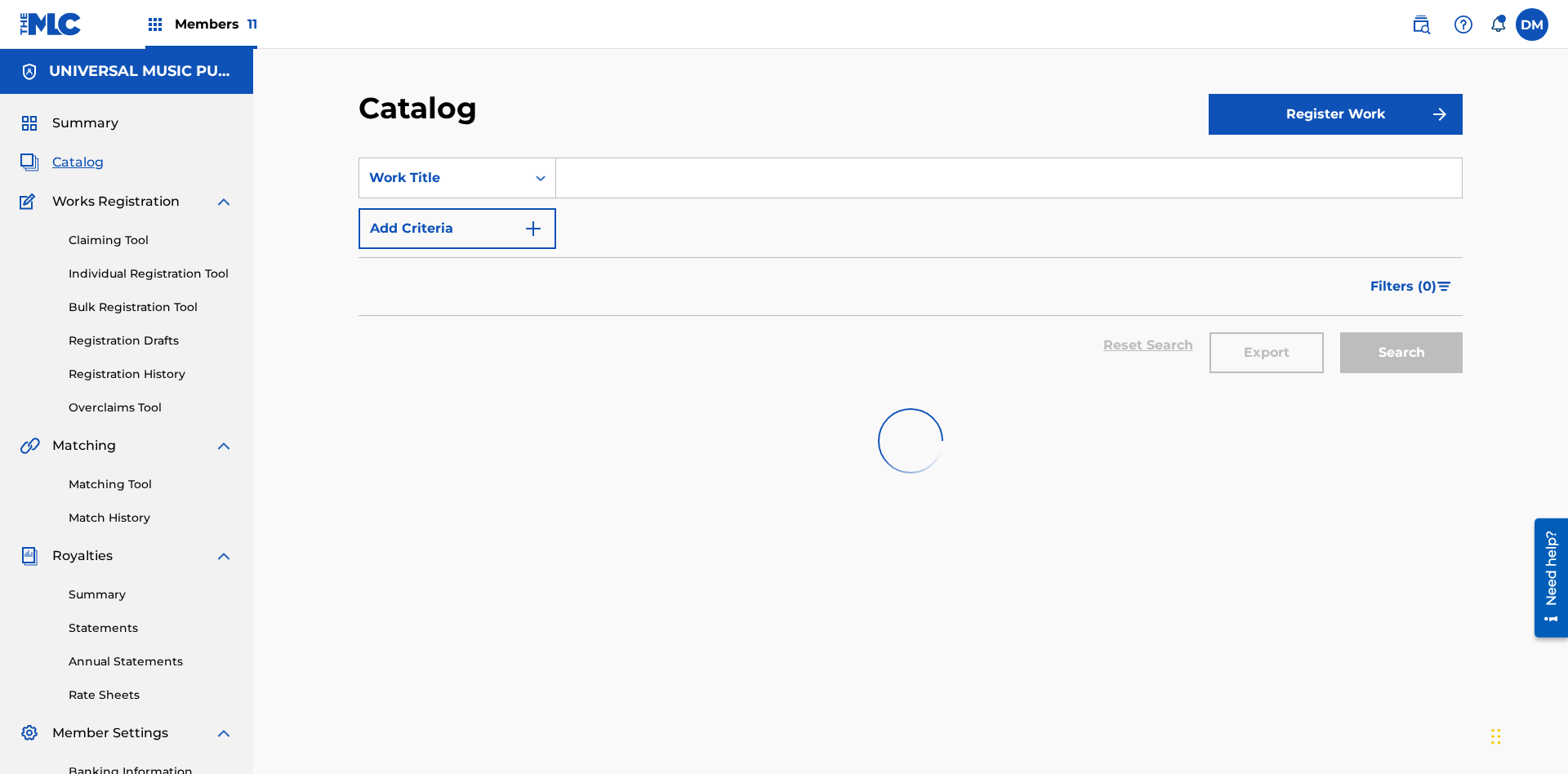
scroll to position [15, 0]
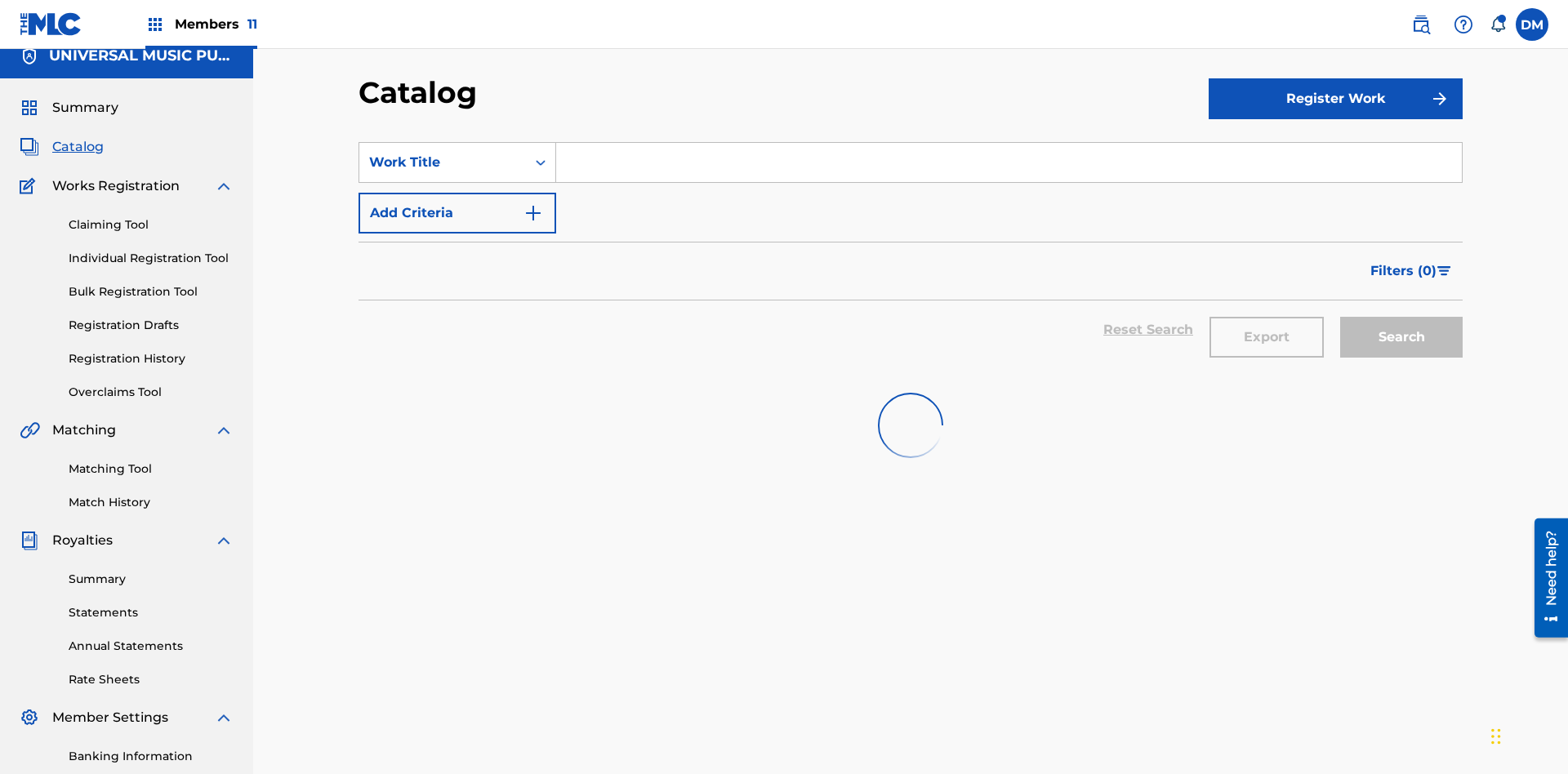
click at [84, 108] on span "Summary" at bounding box center [85, 108] width 66 height 19
